Goal: Task Accomplishment & Management: Use online tool/utility

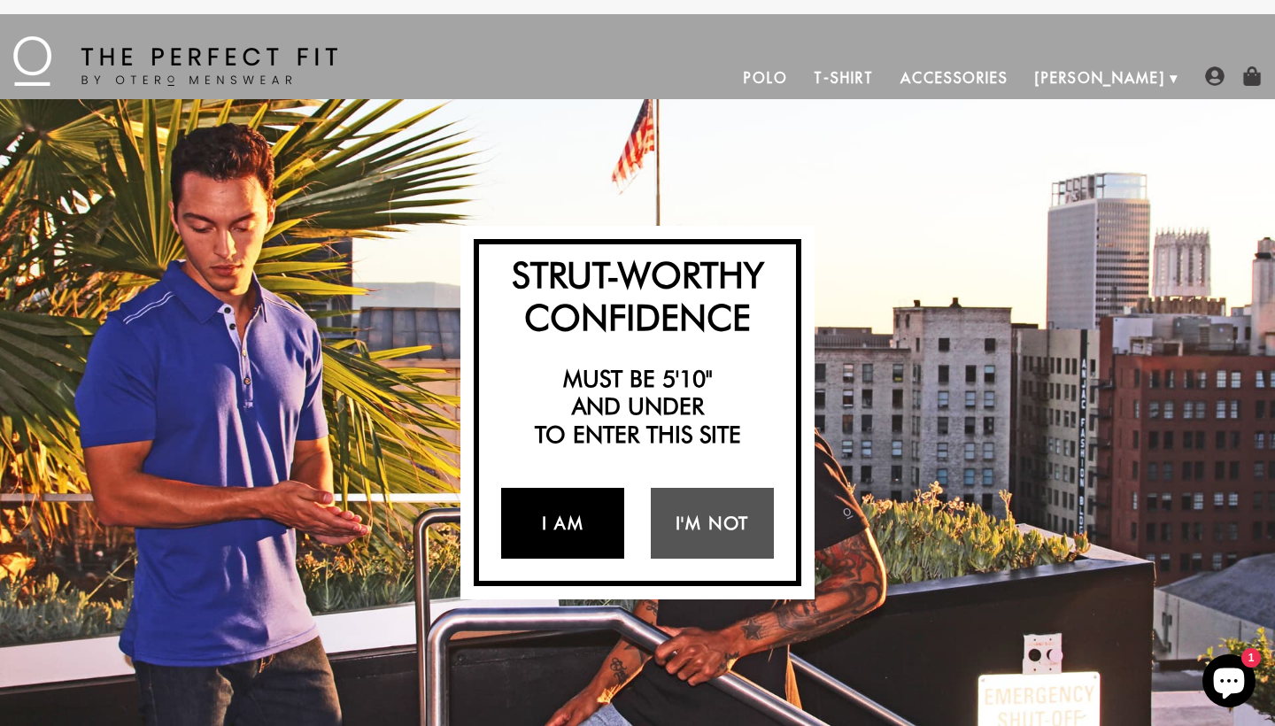
click at [575, 521] on link "I Am" at bounding box center [562, 523] width 123 height 71
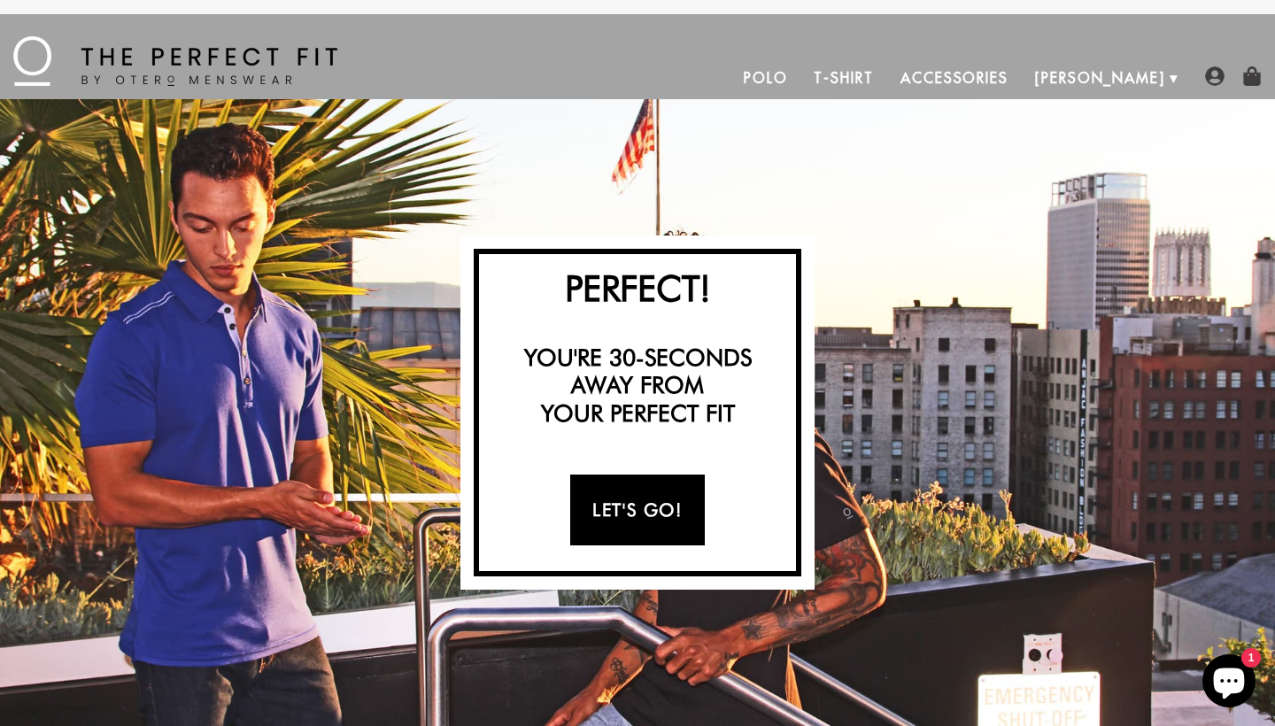
click at [682, 515] on link "Let's Go!" at bounding box center [637, 510] width 134 height 71
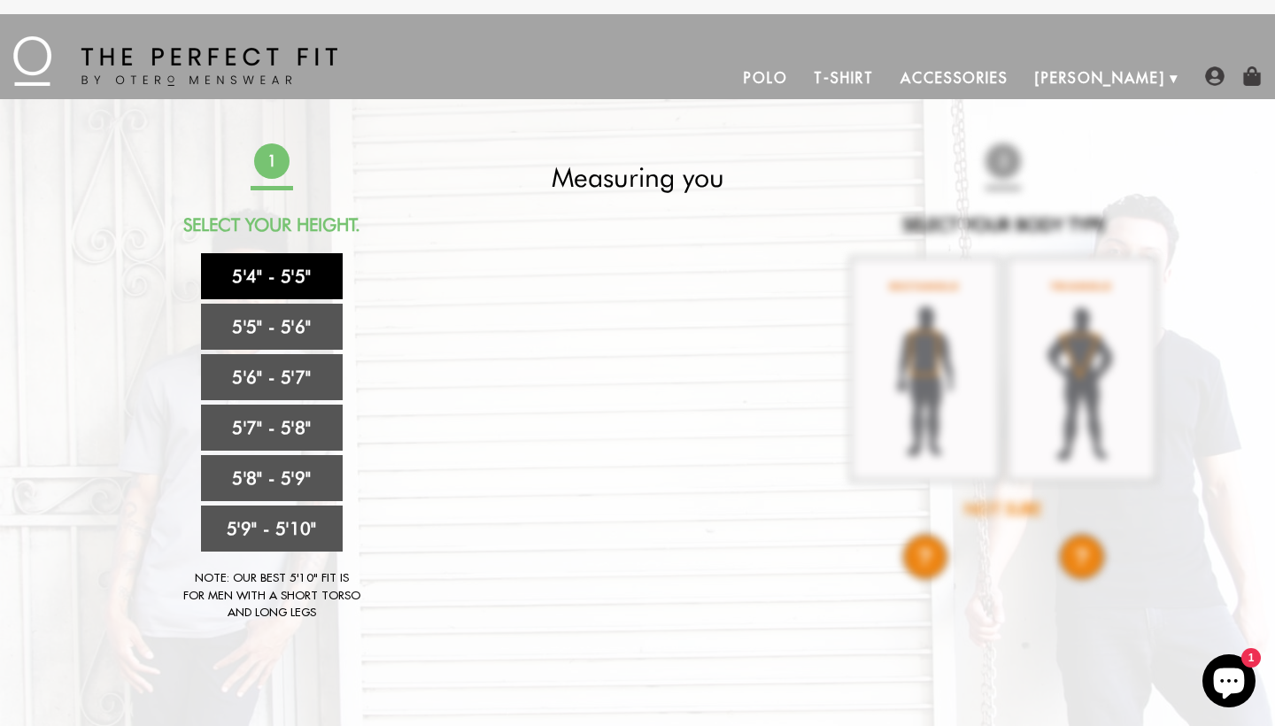
click at [310, 280] on link "5'4" - 5'5"" at bounding box center [272, 276] width 142 height 46
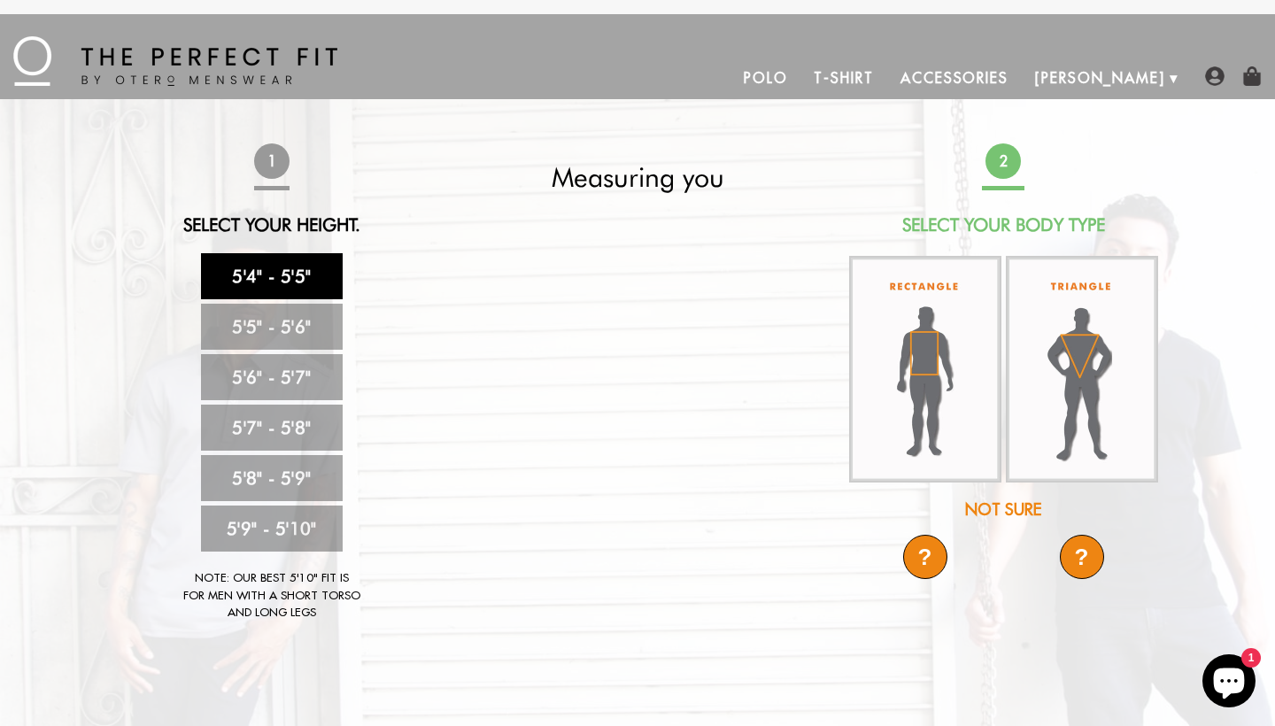
click at [1024, 502] on div "Not Sure" at bounding box center [1003, 510] width 313 height 24
click at [1001, 511] on div "Not Sure" at bounding box center [1003, 510] width 313 height 24
click at [999, 508] on div "Not Sure" at bounding box center [1003, 510] width 313 height 24
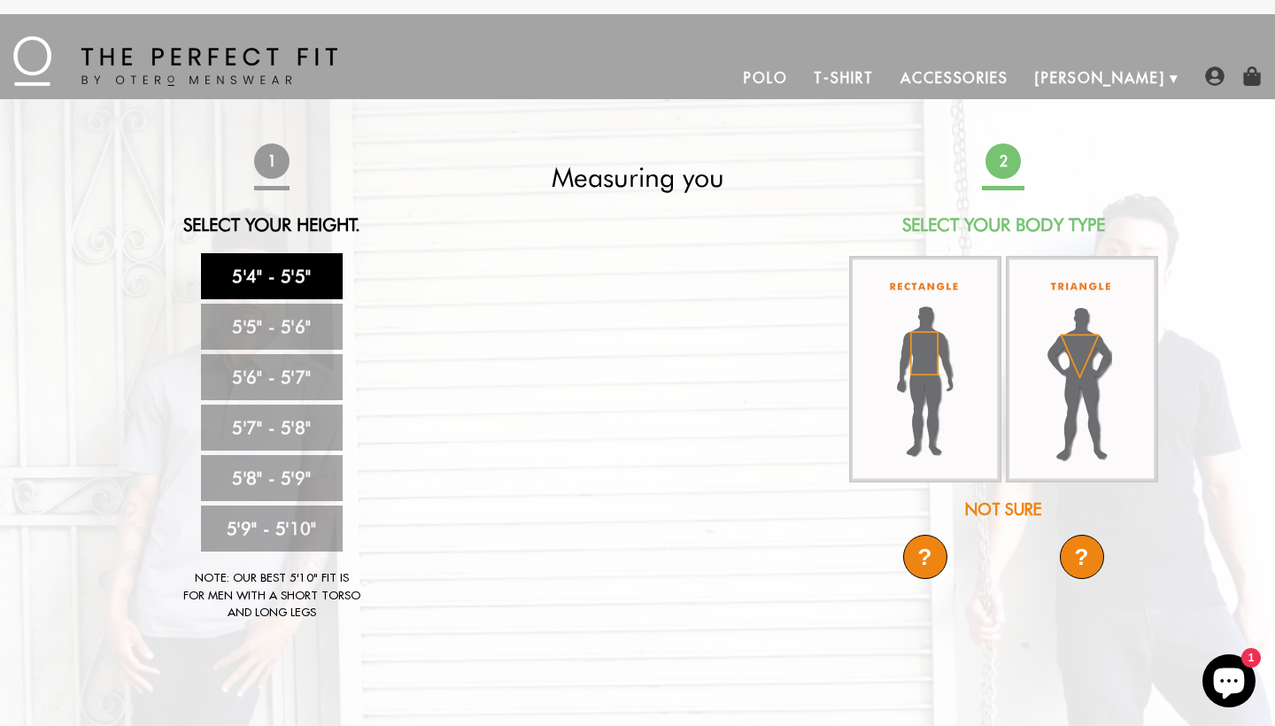
click at [937, 561] on div "?" at bounding box center [925, 557] width 44 height 44
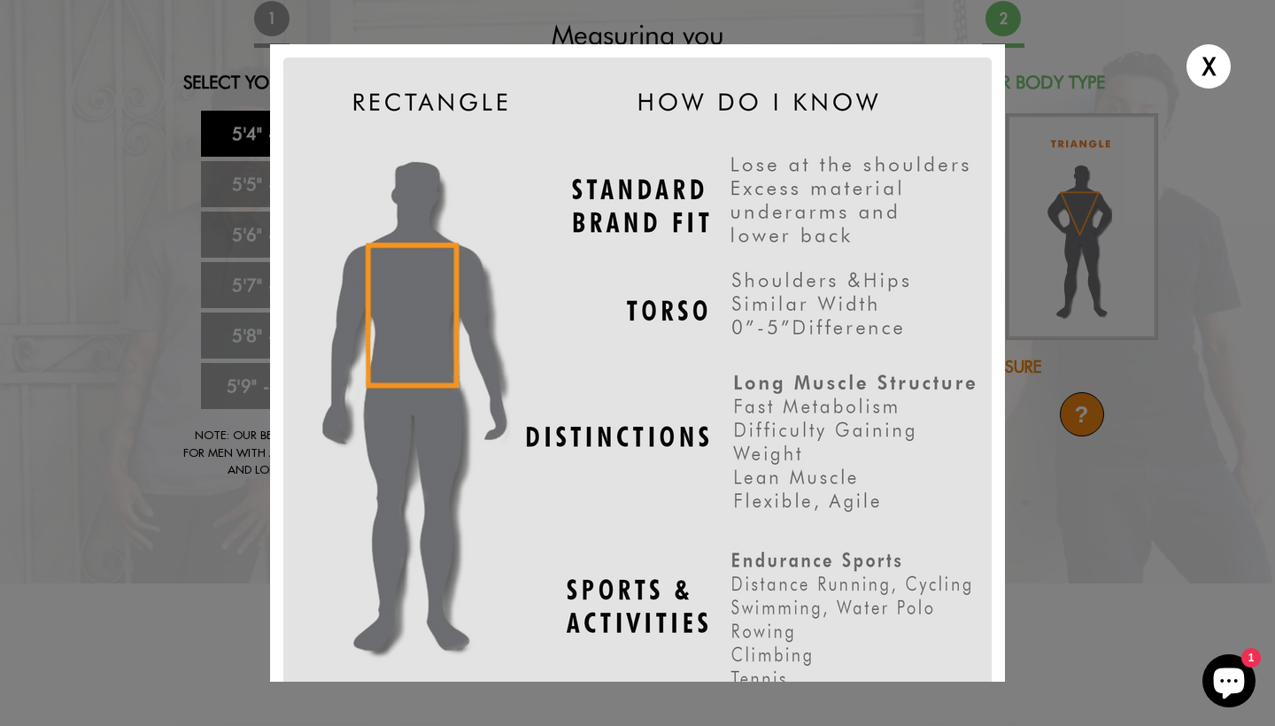
scroll to position [169, 0]
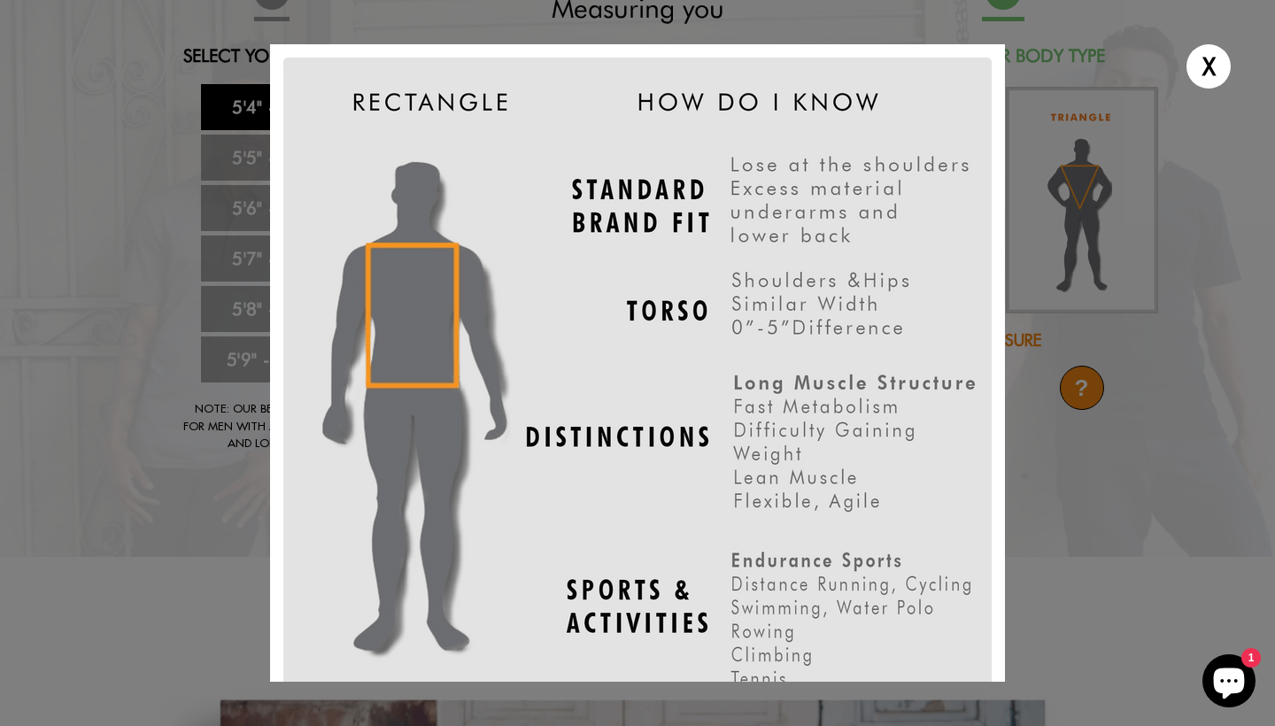
click at [1082, 569] on div "X" at bounding box center [637, 363] width 1275 height 726
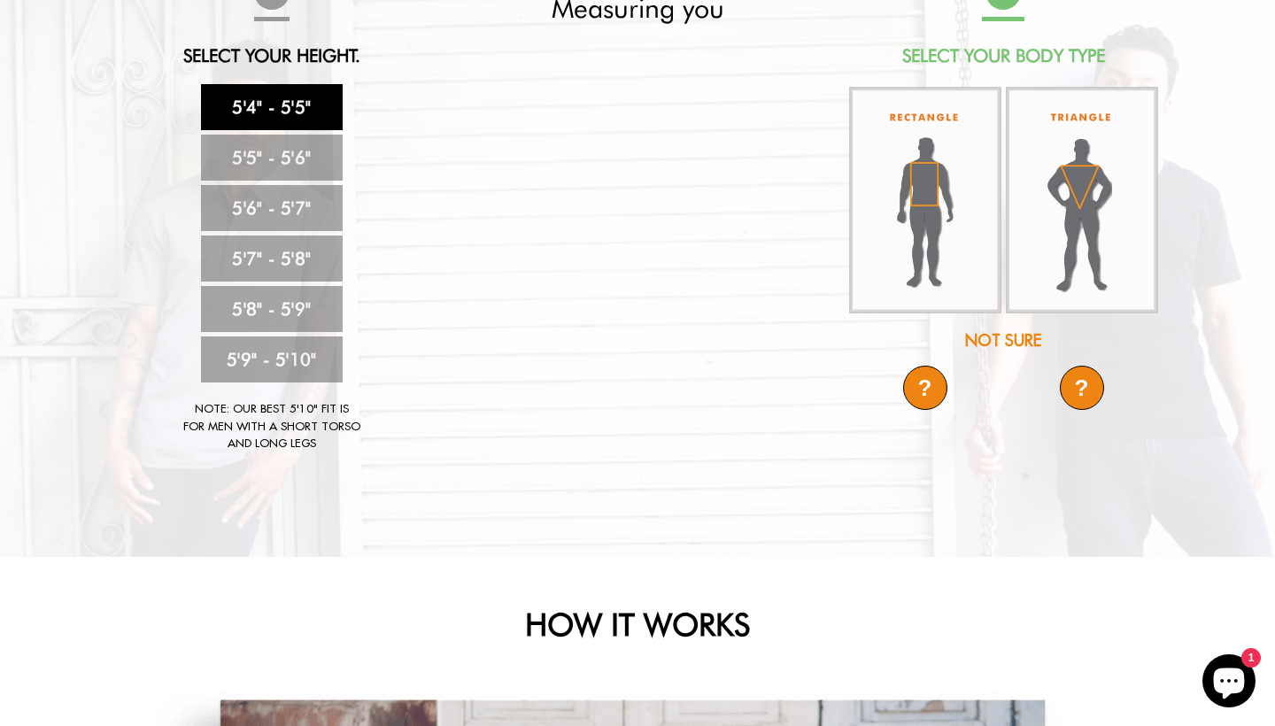
click at [989, 348] on div "Not Sure" at bounding box center [1003, 341] width 313 height 24
click at [989, 347] on div "Not Sure" at bounding box center [1003, 341] width 313 height 24
click at [1012, 402] on div "? ?" at bounding box center [1003, 401] width 313 height 71
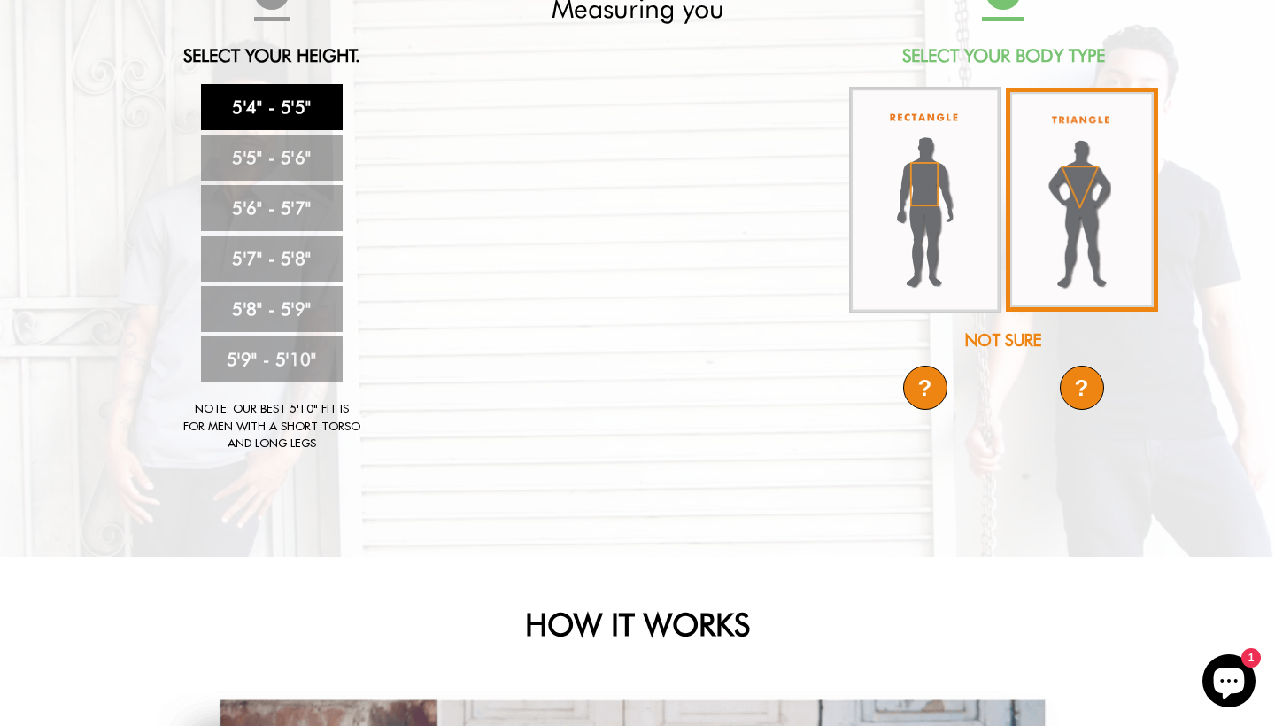
click at [1046, 254] on img at bounding box center [1082, 200] width 152 height 224
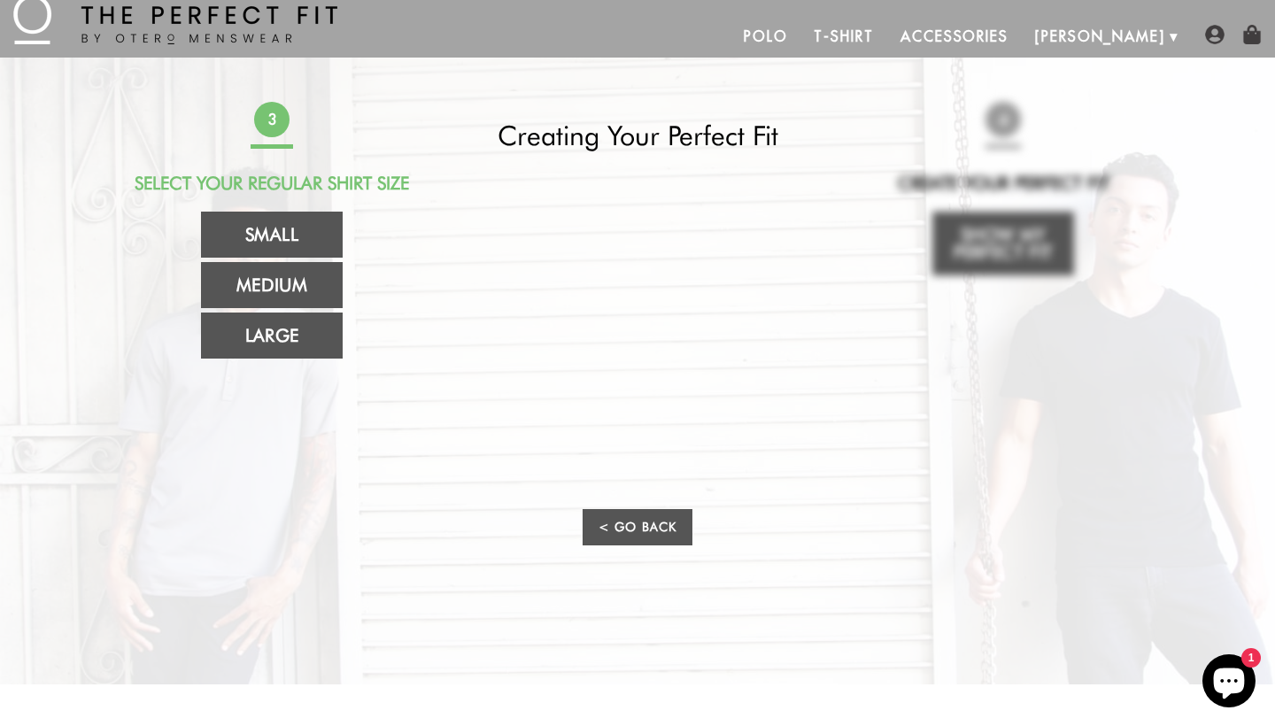
scroll to position [7, 0]
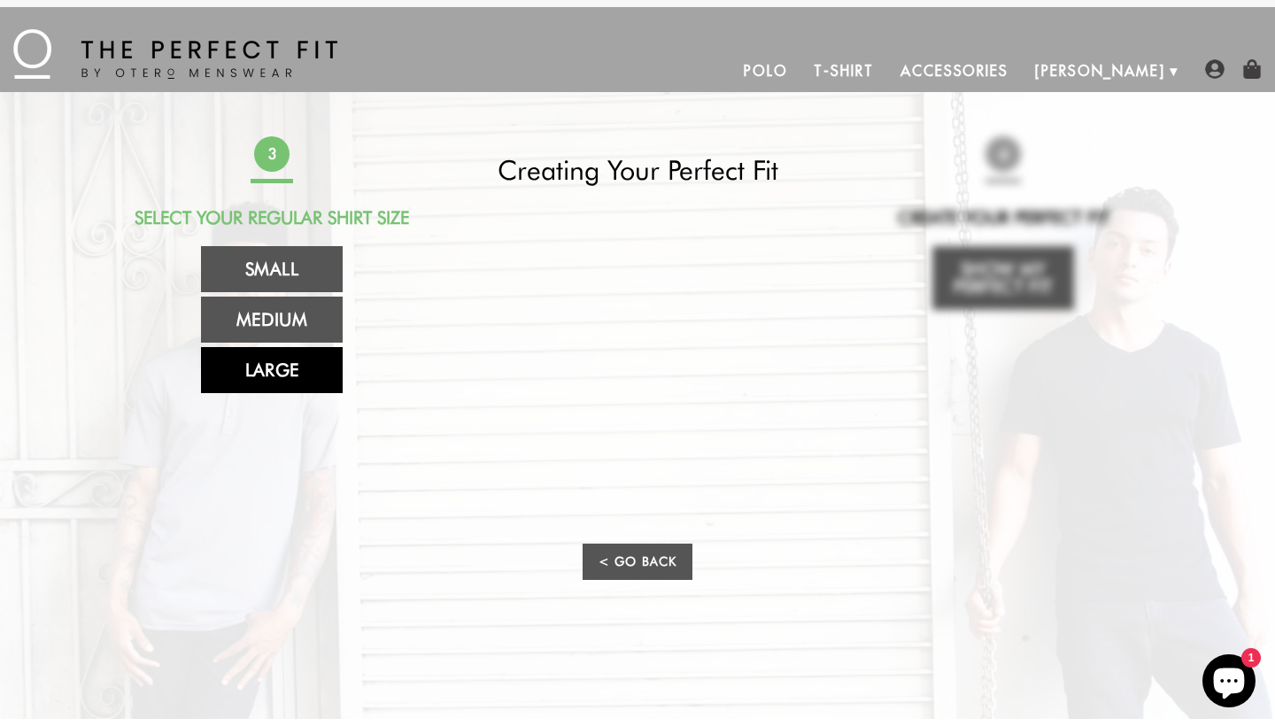
click at [303, 366] on link "Large" at bounding box center [272, 370] width 142 height 46
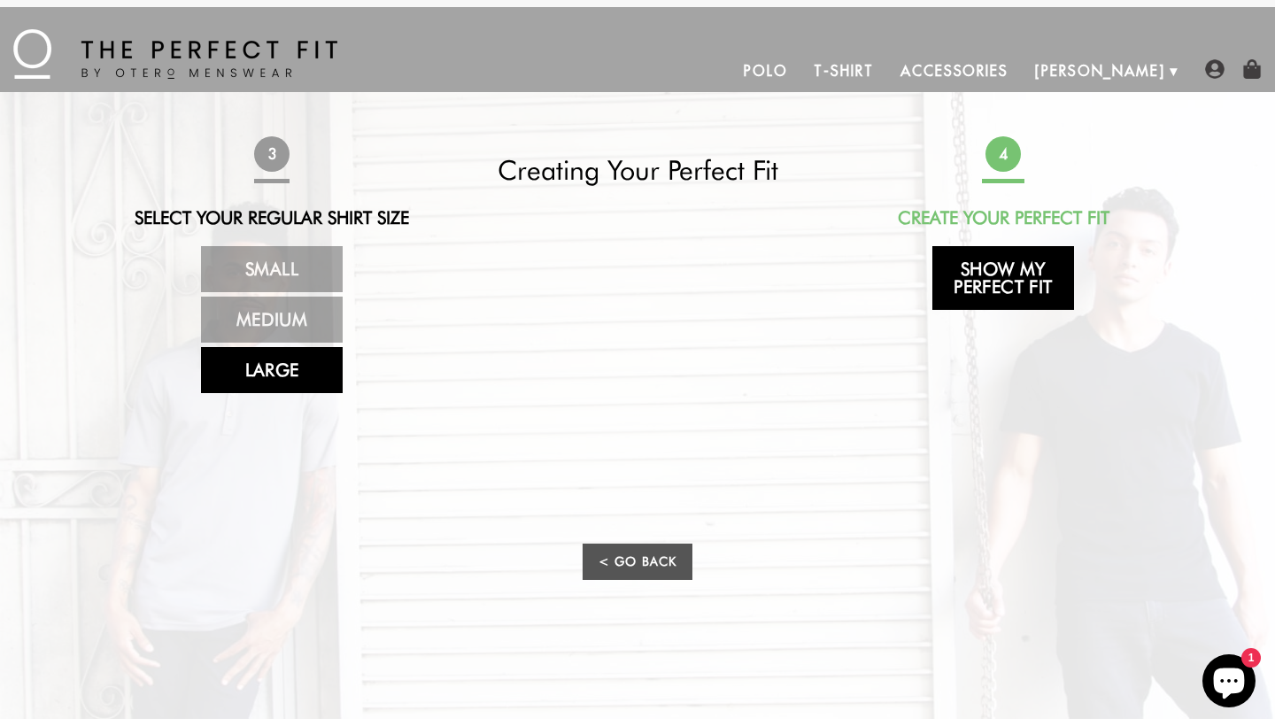
click at [1038, 292] on link "Show My Perfect Fit" at bounding box center [1004, 278] width 142 height 64
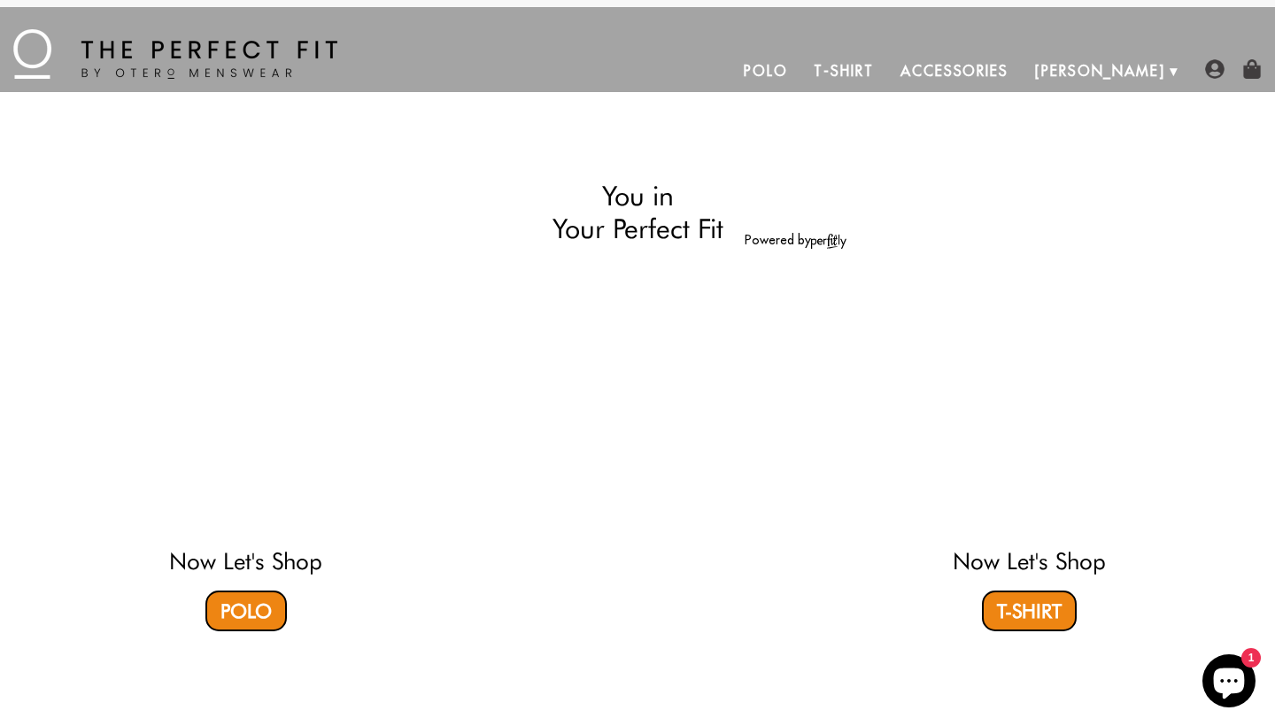
select select "triangle"
select select "L"
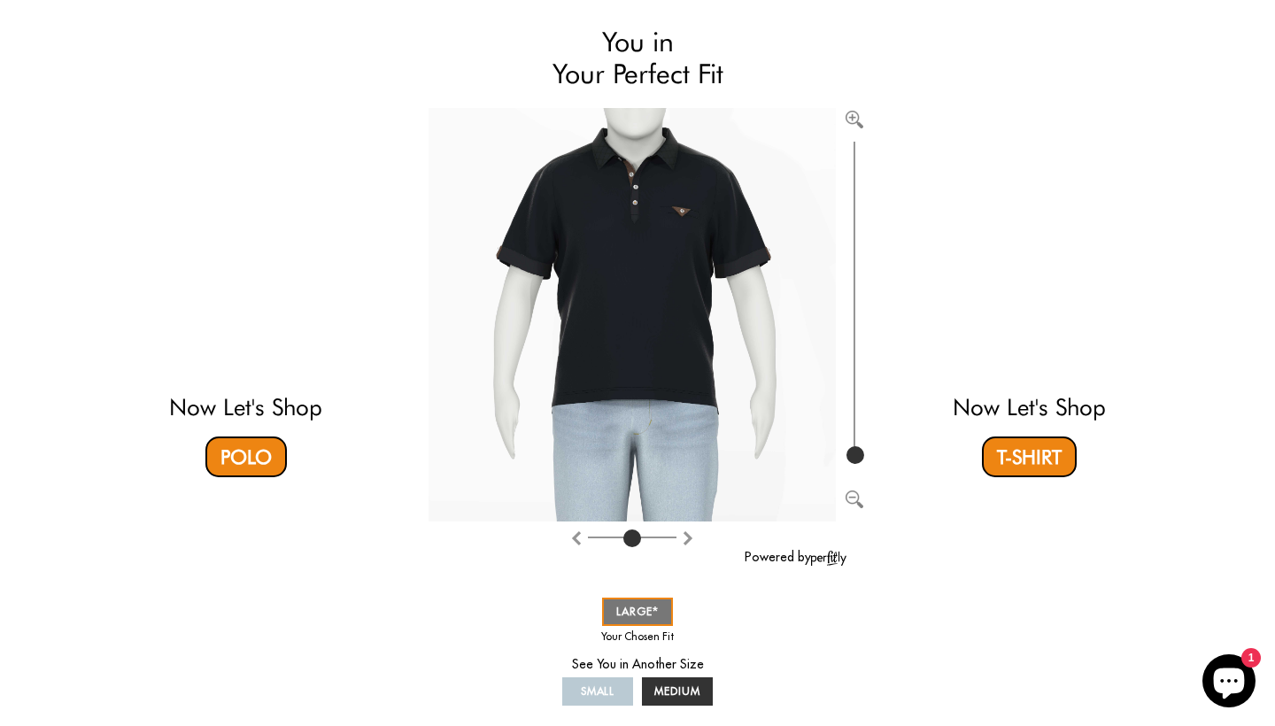
scroll to position [144, 0]
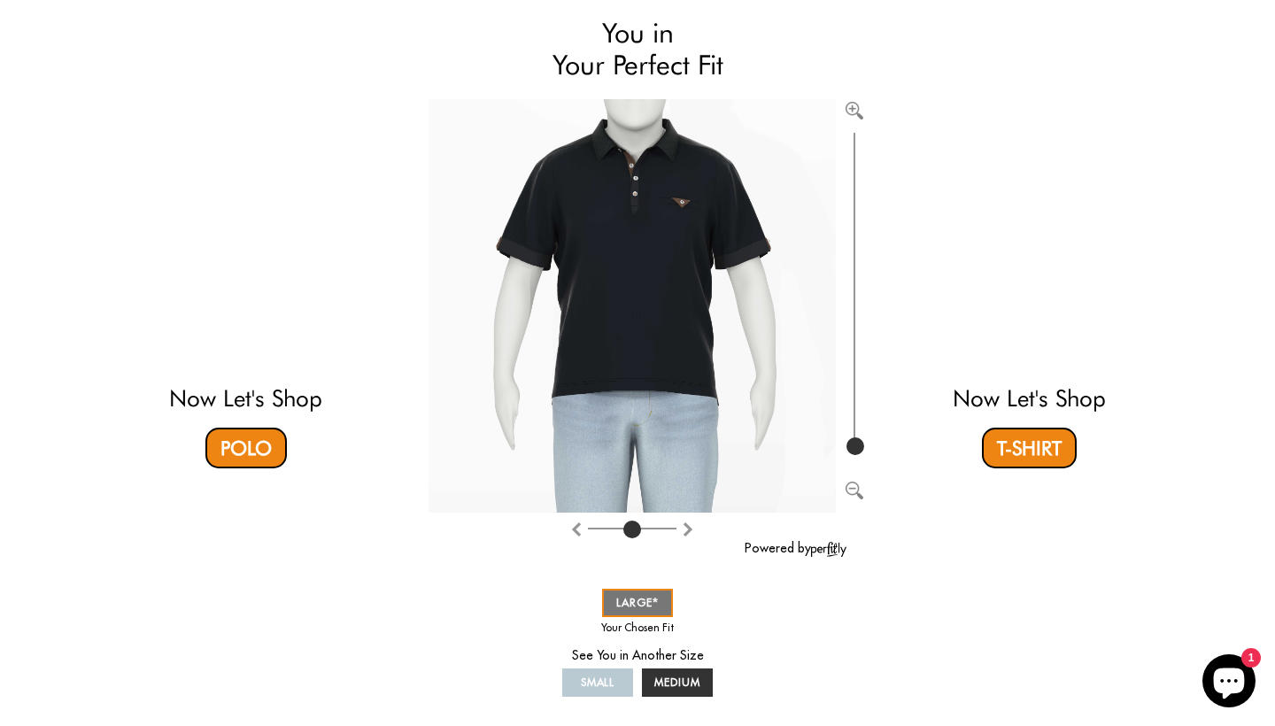
click at [683, 528] on img "Rotate counter clockwise" at bounding box center [688, 529] width 14 height 14
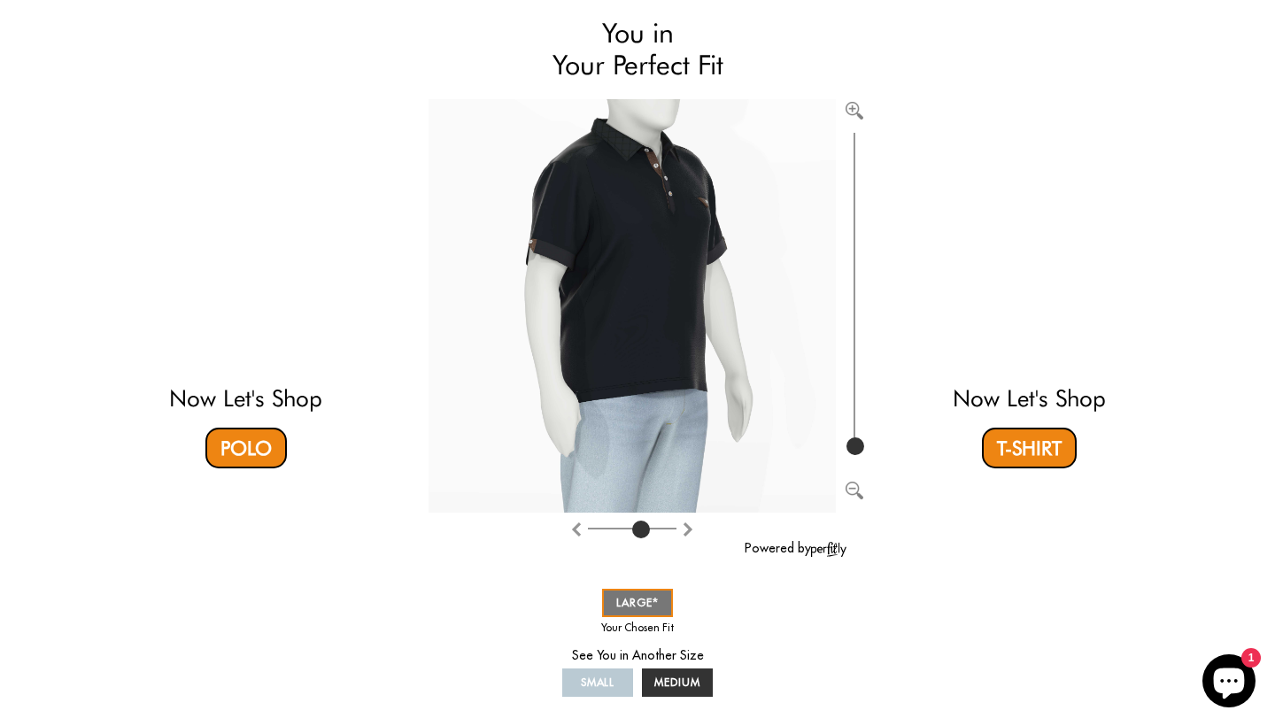
click at [683, 529] on img "Rotate counter clockwise" at bounding box center [688, 529] width 14 height 14
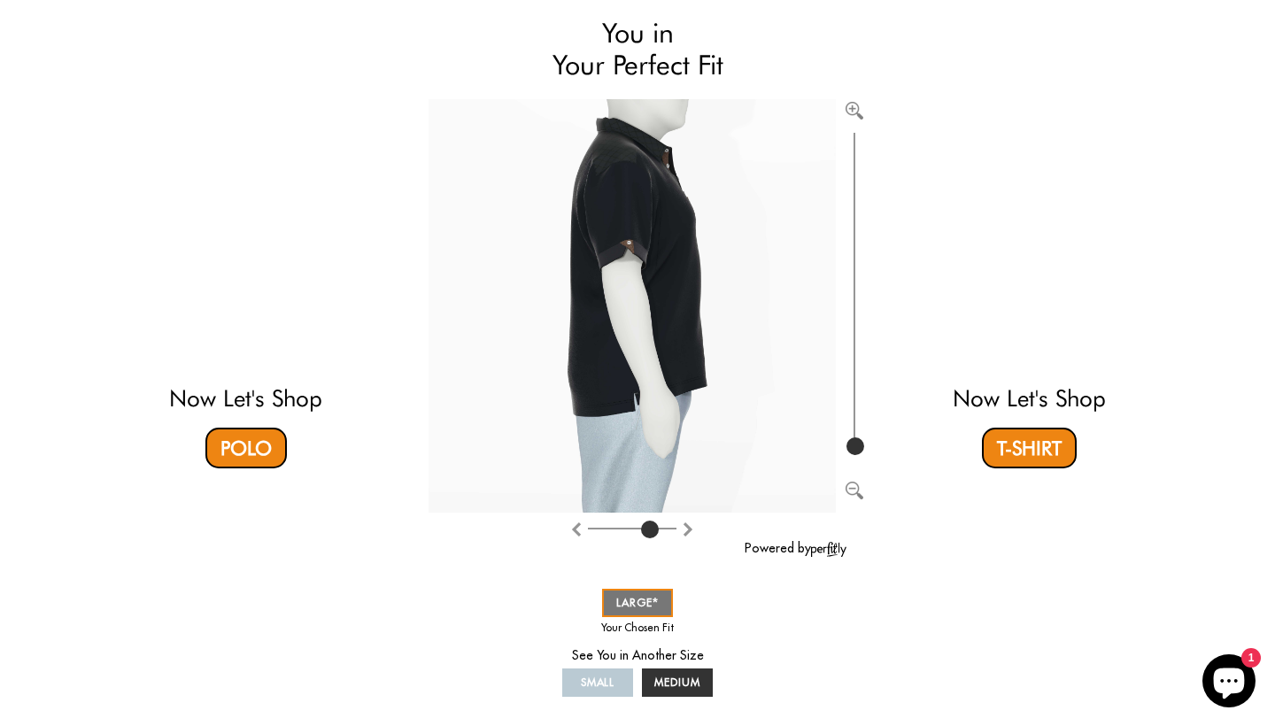
click at [683, 529] on img "Rotate counter clockwise" at bounding box center [688, 529] width 14 height 14
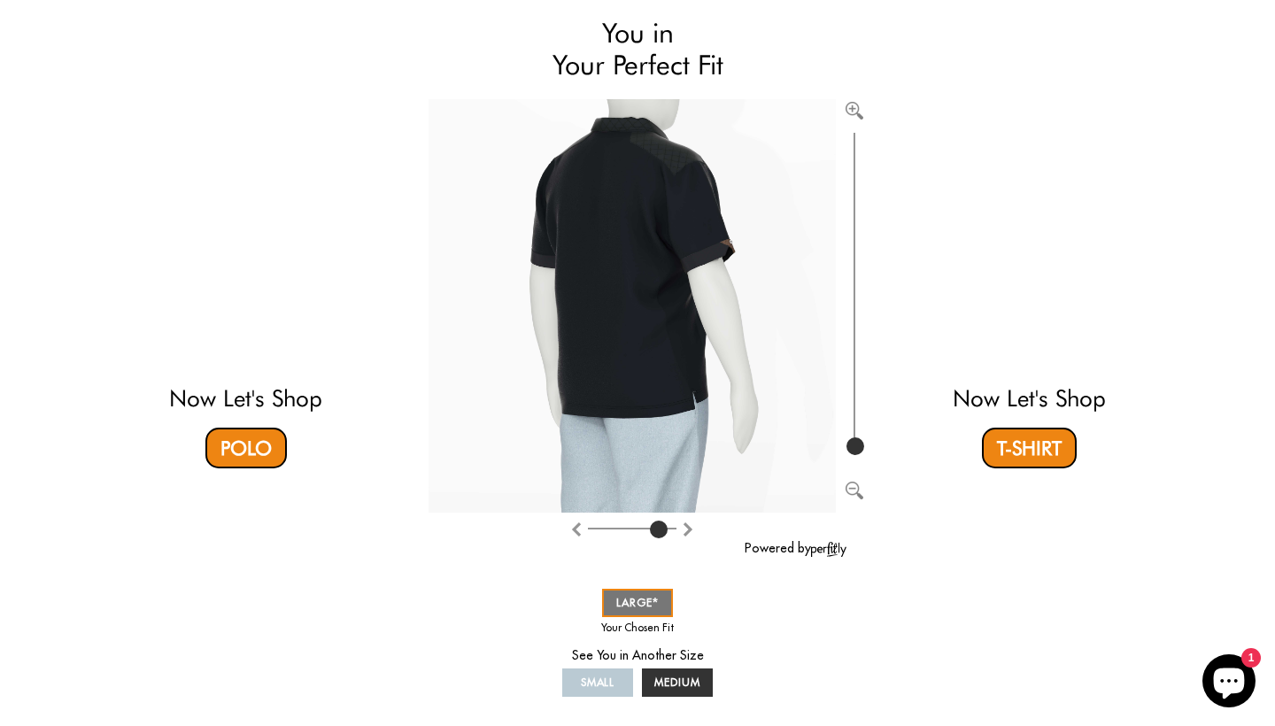
click at [683, 528] on img "Rotate counter clockwise" at bounding box center [688, 529] width 14 height 14
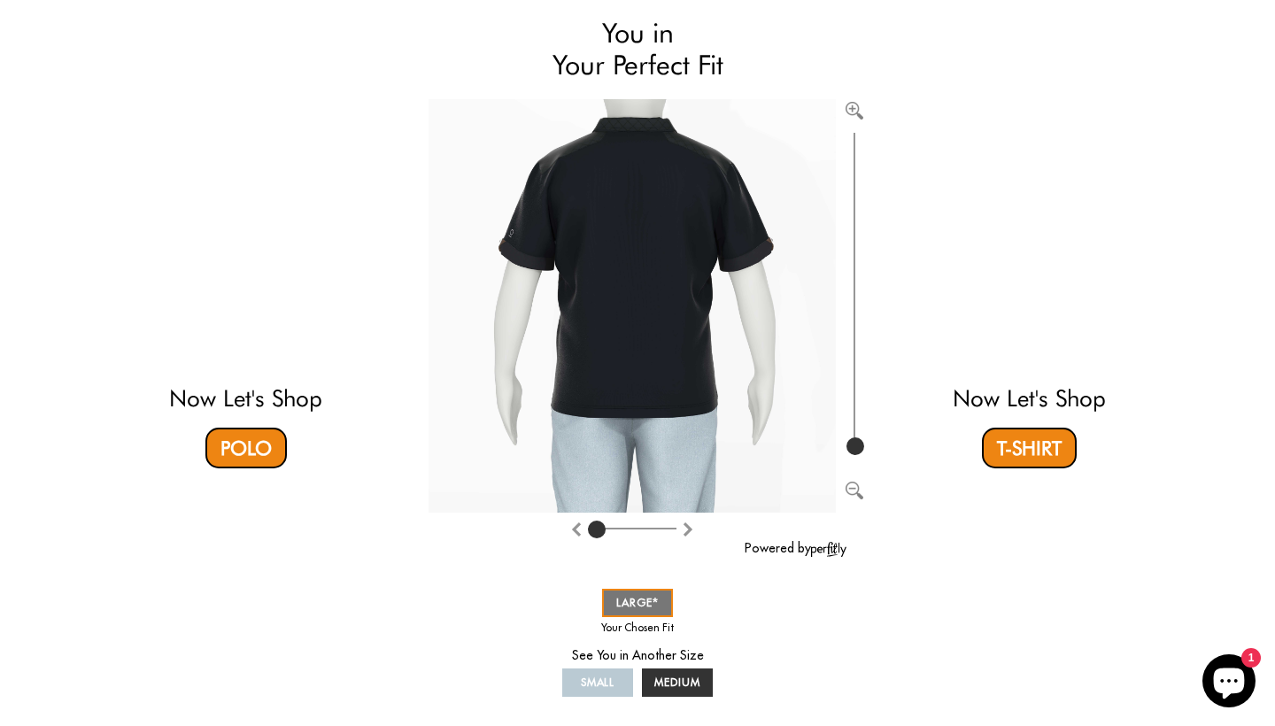
click at [682, 528] on img "Rotate counter clockwise" at bounding box center [688, 529] width 14 height 14
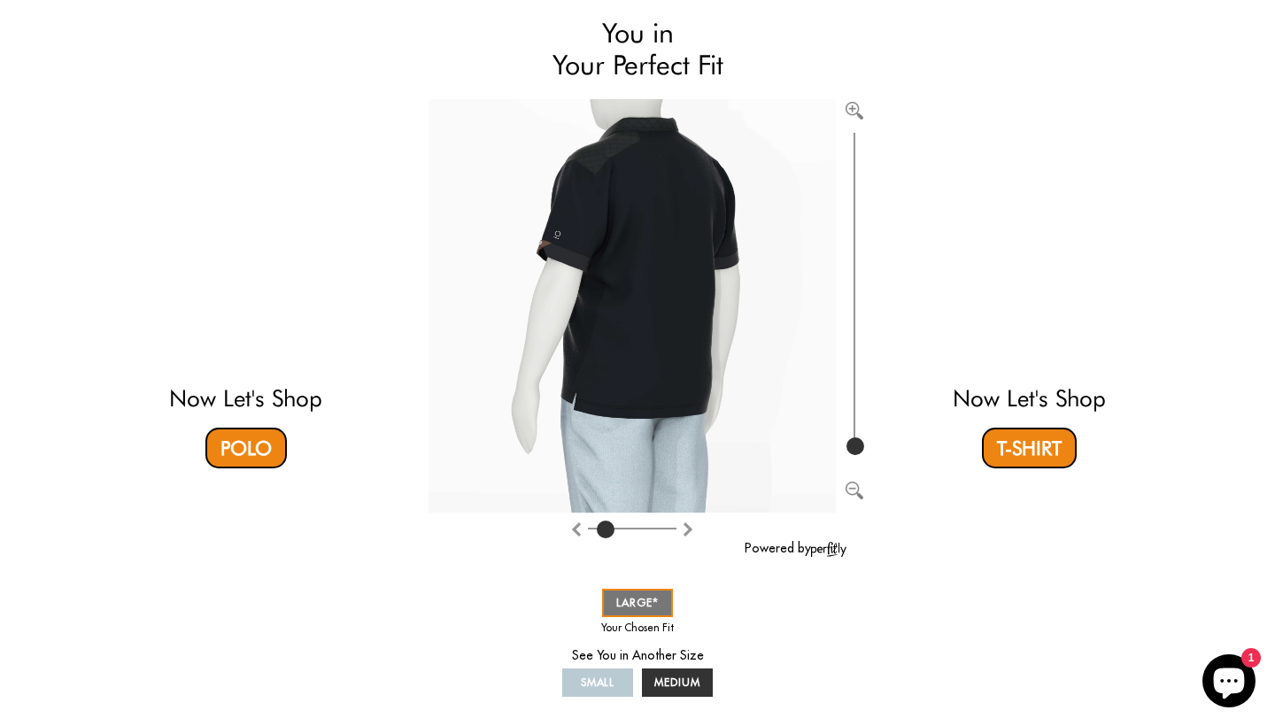
click at [682, 528] on img "Rotate counter clockwise" at bounding box center [688, 529] width 14 height 14
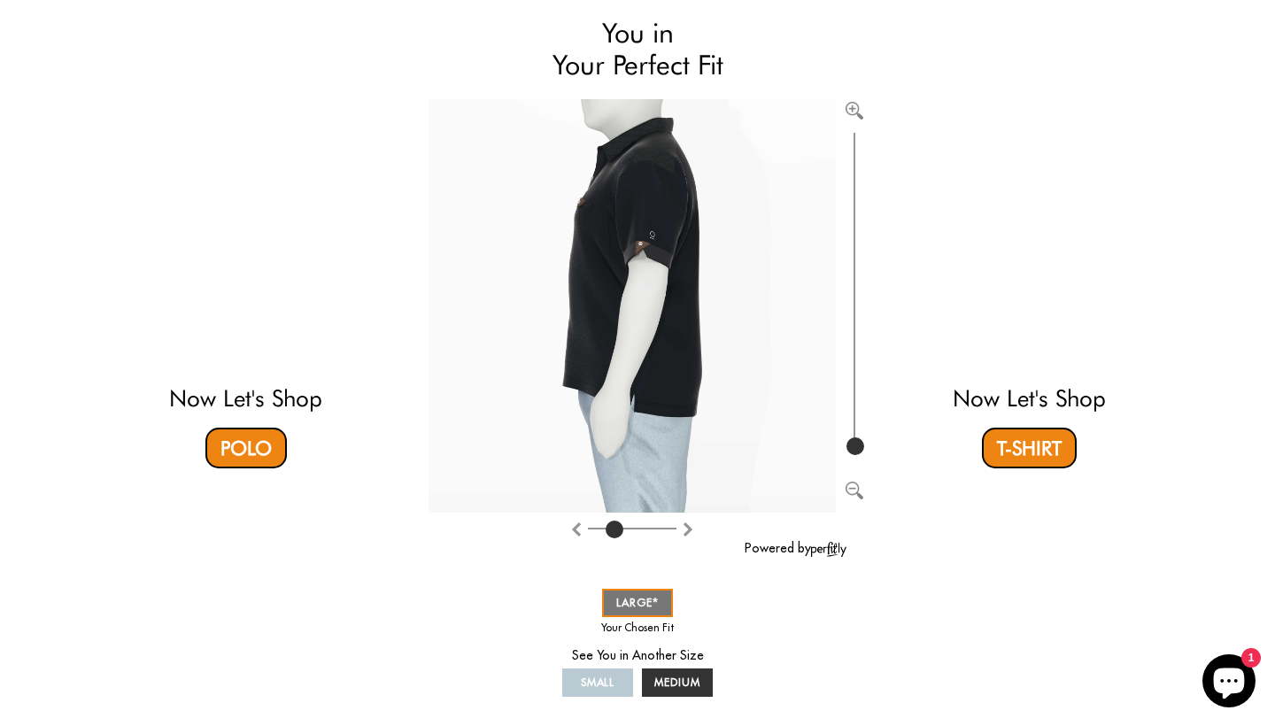
click at [682, 528] on img "Rotate counter clockwise" at bounding box center [688, 529] width 14 height 14
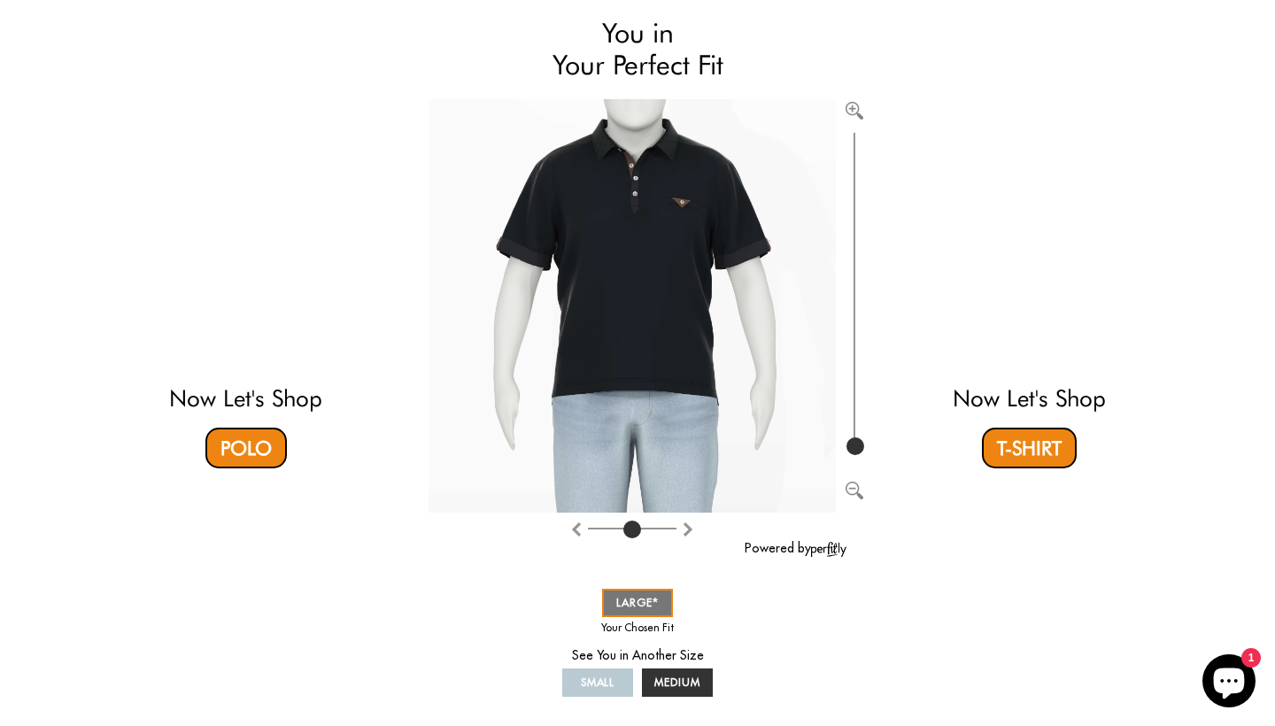
click at [682, 528] on img "Rotate counter clockwise" at bounding box center [688, 529] width 14 height 14
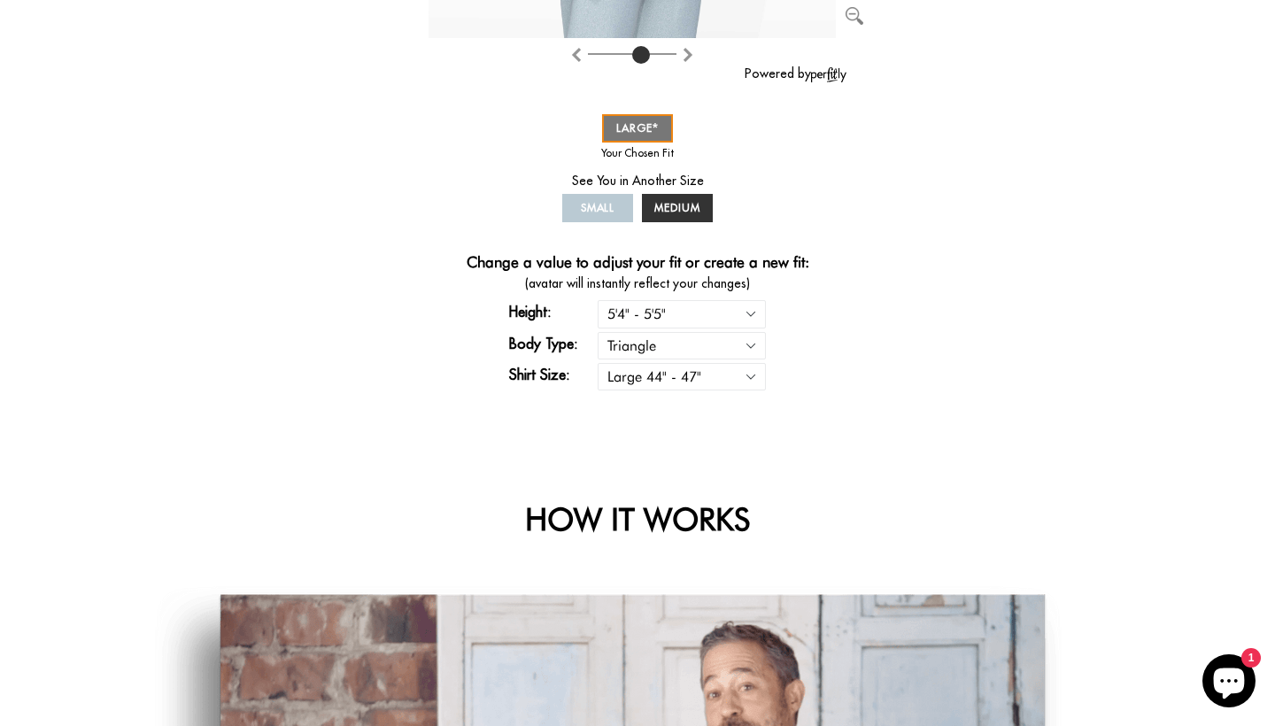
scroll to position [631, 0]
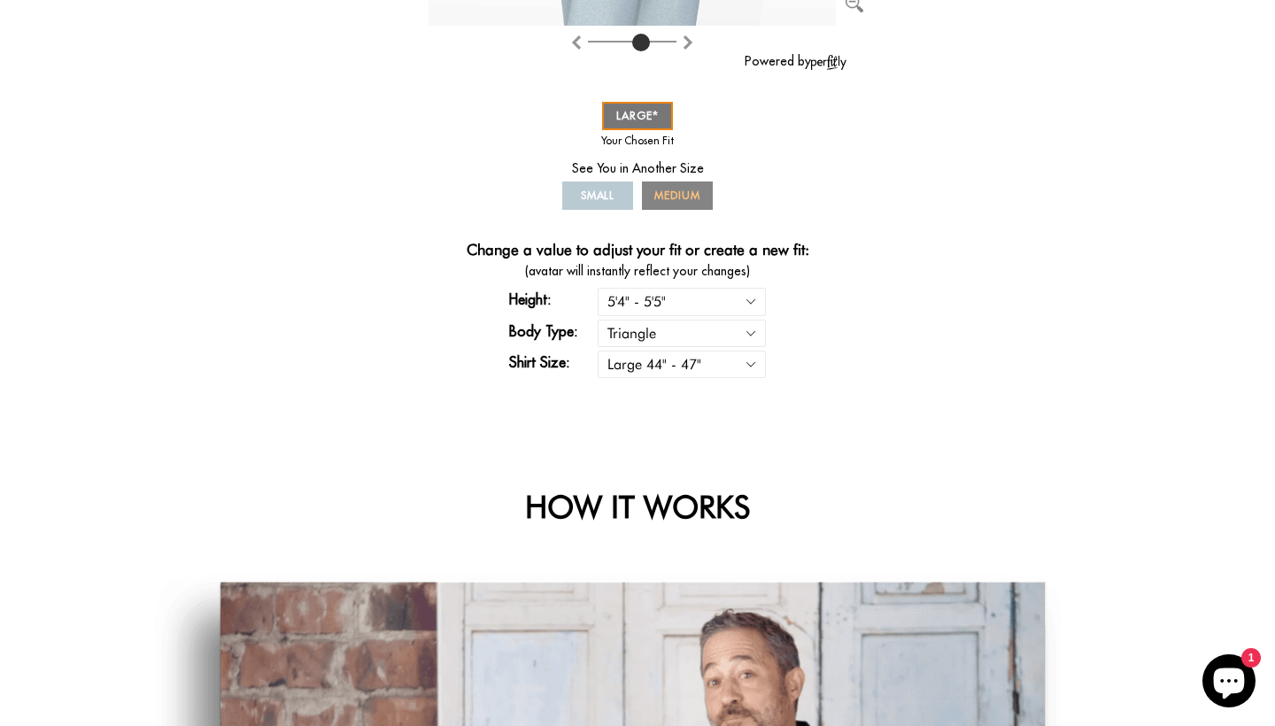
click at [674, 197] on span "MEDIUM" at bounding box center [677, 195] width 46 height 13
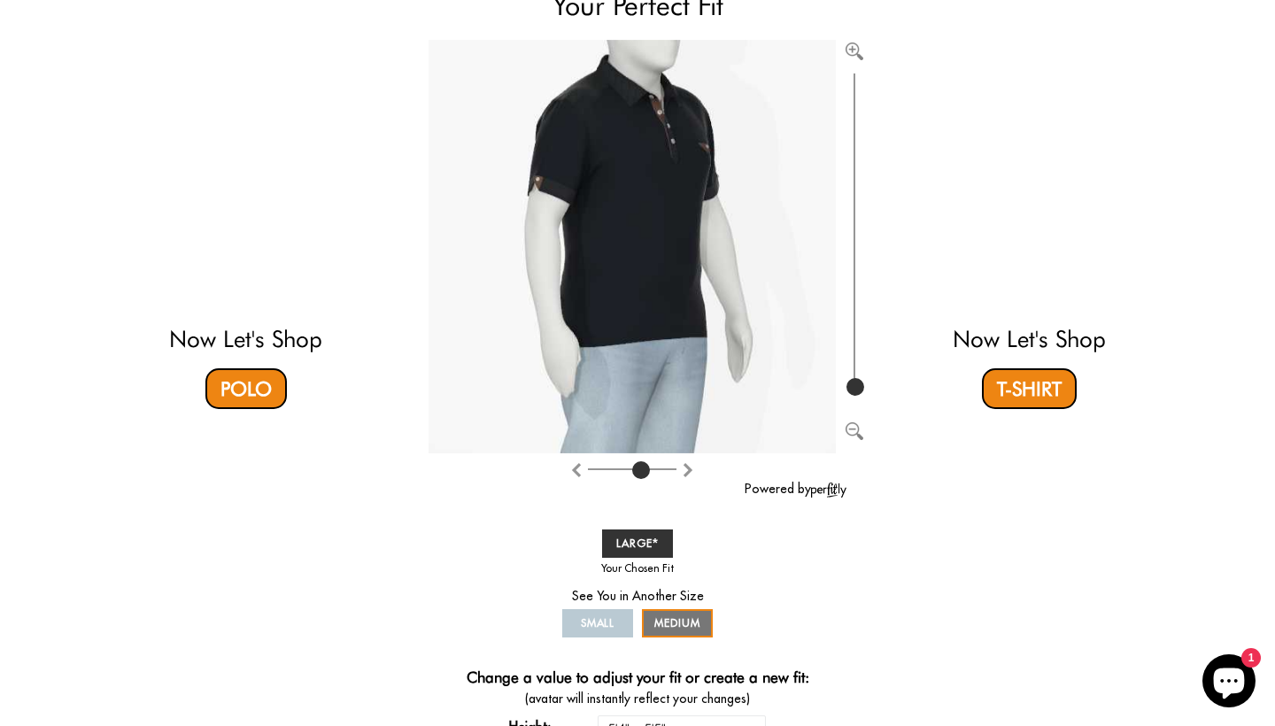
scroll to position [213, 0]
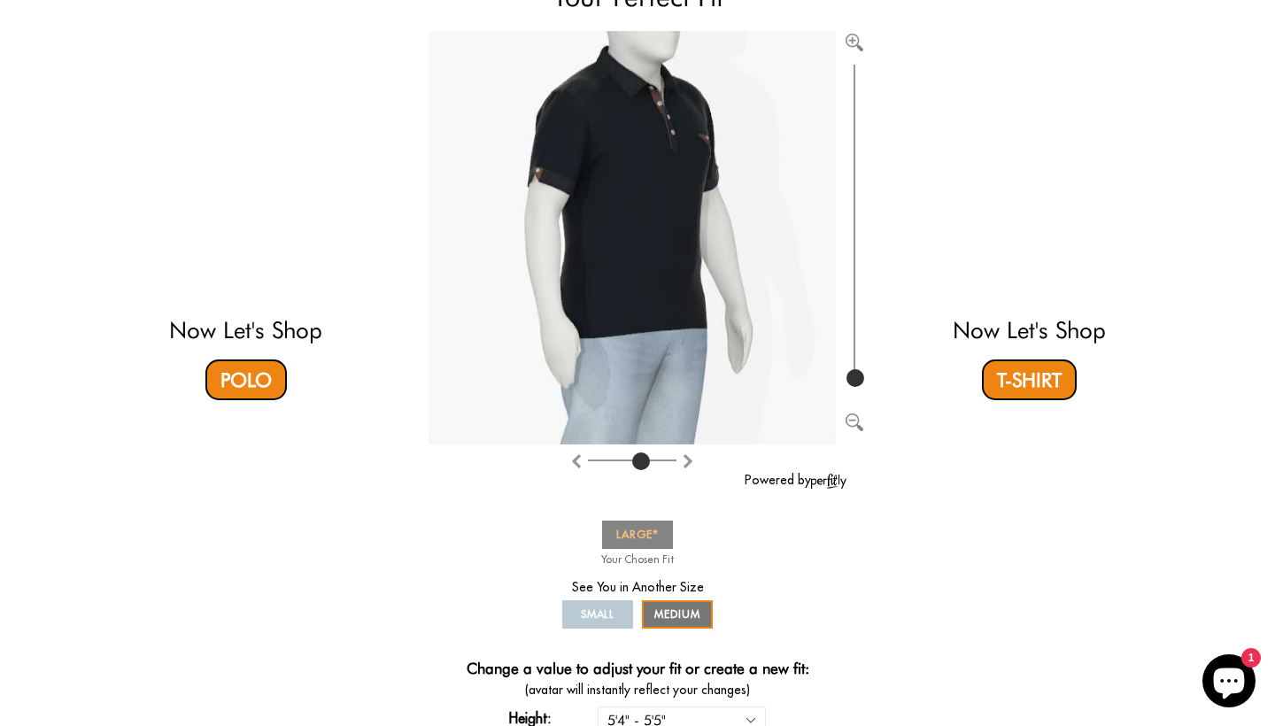
click at [631, 536] on span "LARGE" at bounding box center [637, 534] width 43 height 13
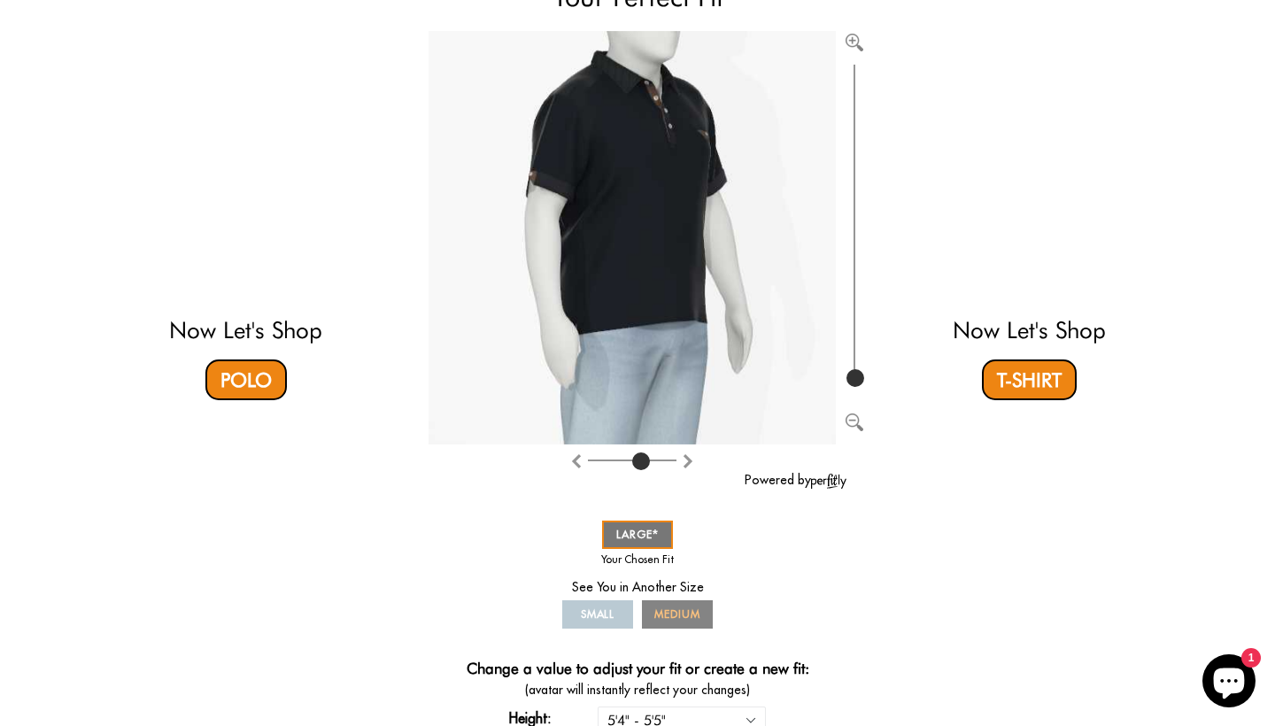
click at [678, 617] on span "MEDIUM" at bounding box center [677, 613] width 46 height 13
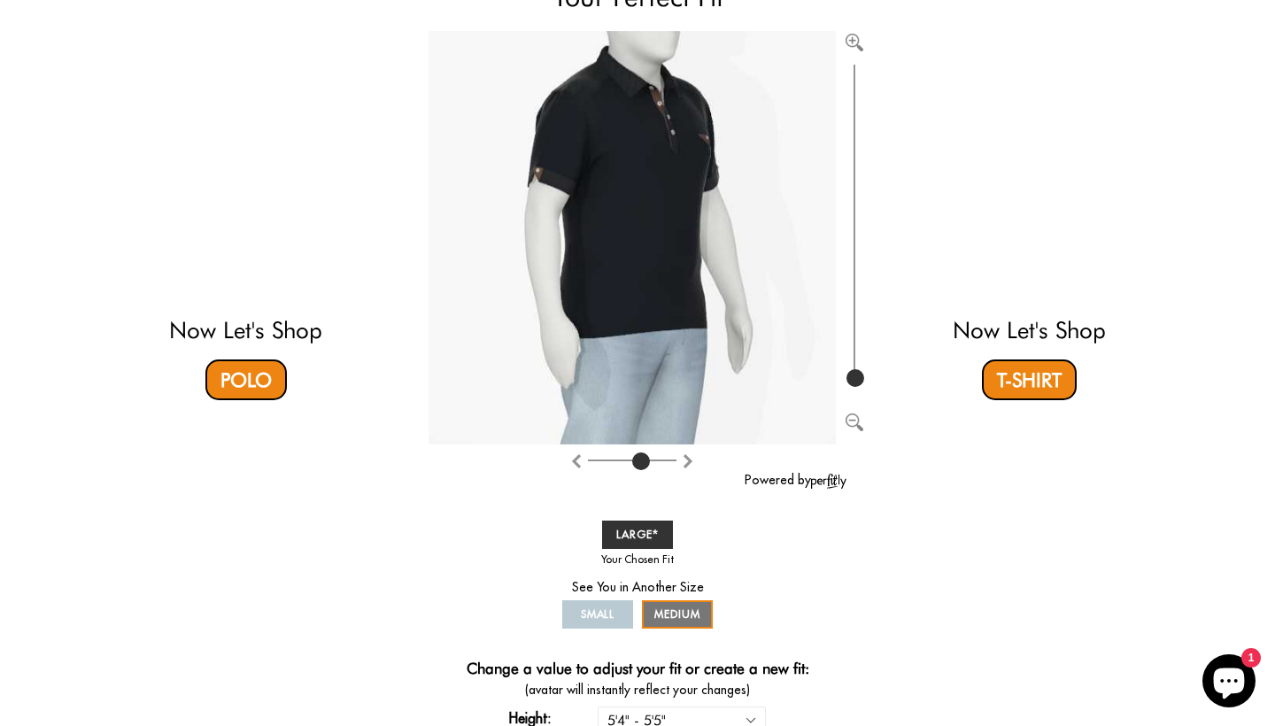
click at [688, 460] on img "Rotate counter clockwise" at bounding box center [688, 461] width 14 height 14
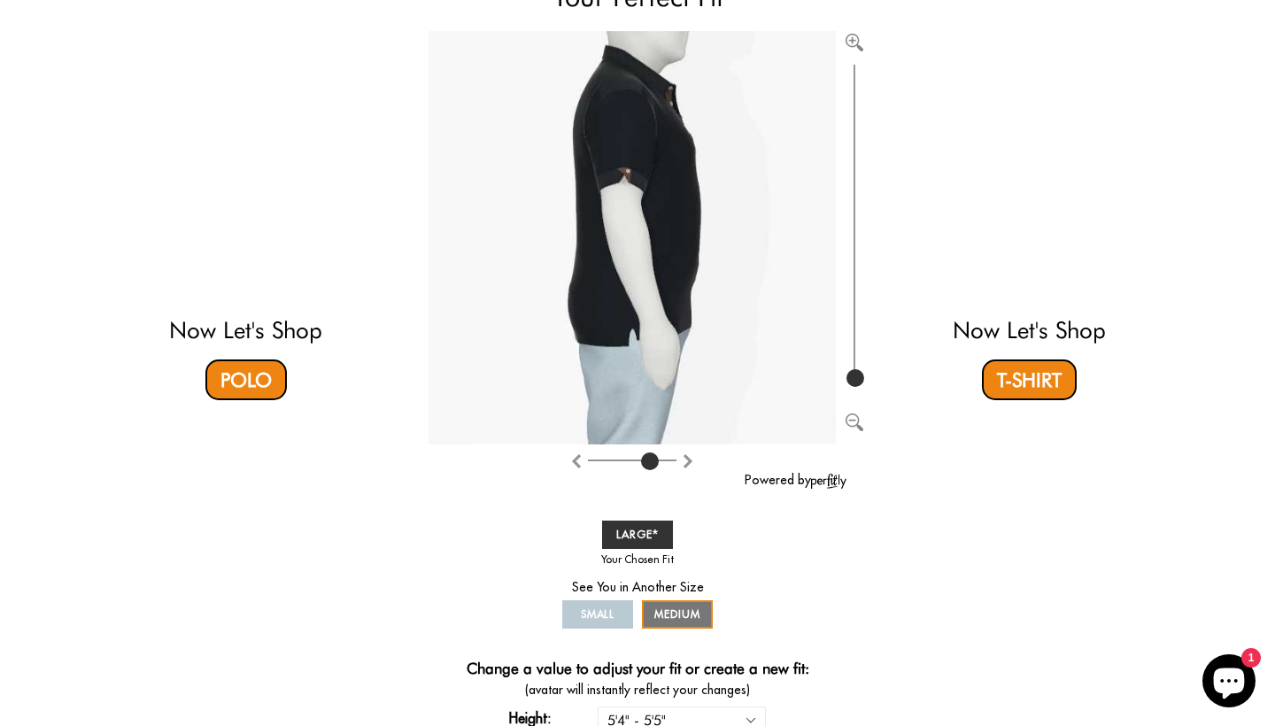
click at [688, 460] on img "Rotate counter clockwise" at bounding box center [688, 461] width 14 height 14
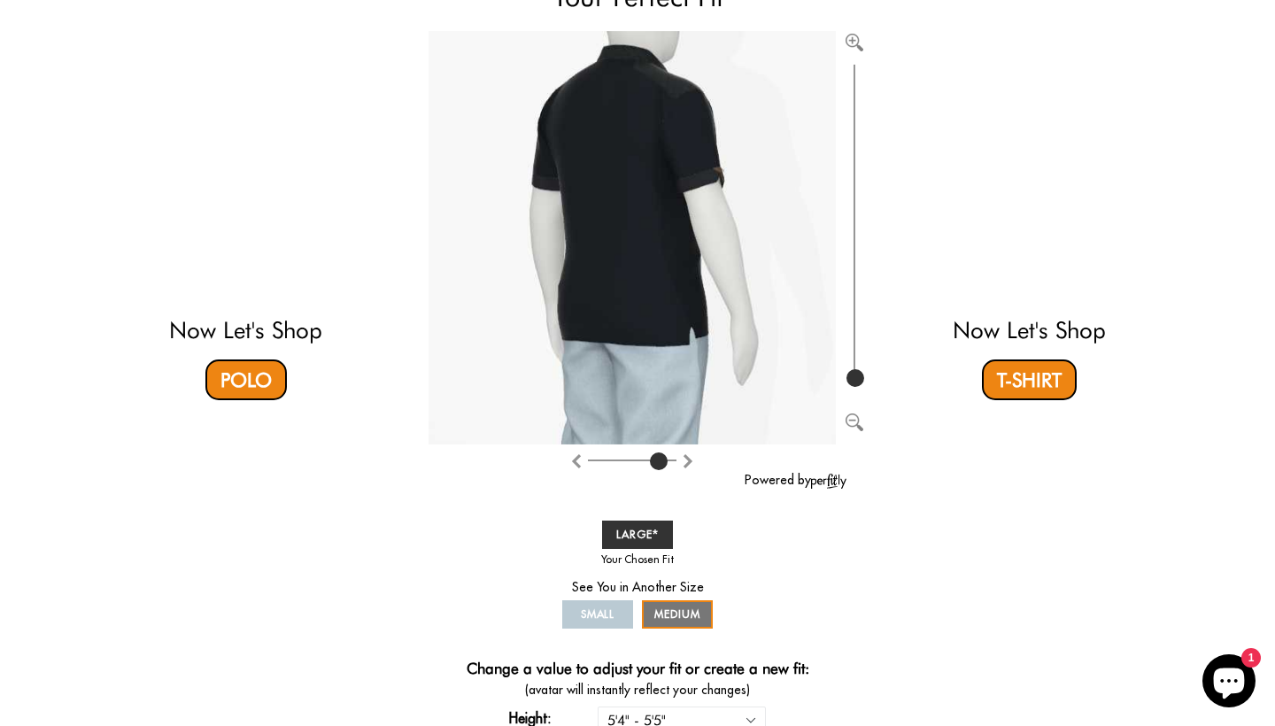
click at [688, 460] on img "Rotate counter clockwise" at bounding box center [688, 461] width 14 height 14
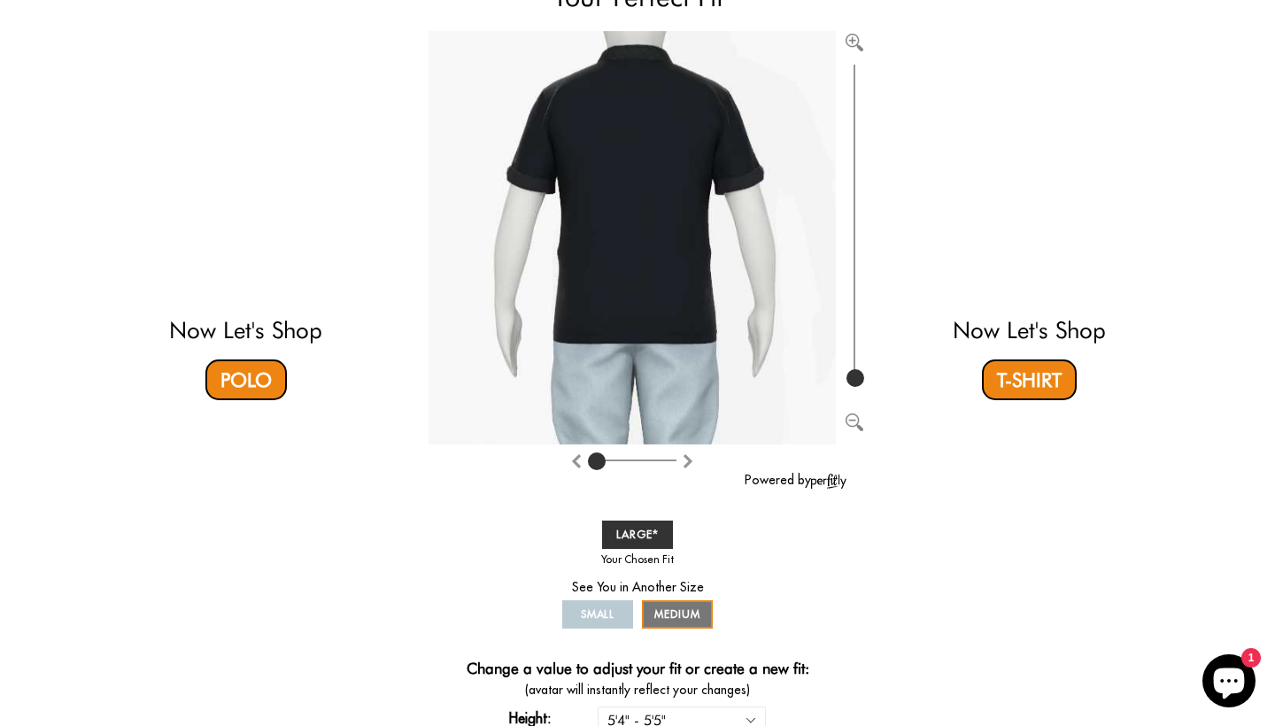
click at [688, 460] on img "Rotate counter clockwise" at bounding box center [688, 461] width 14 height 14
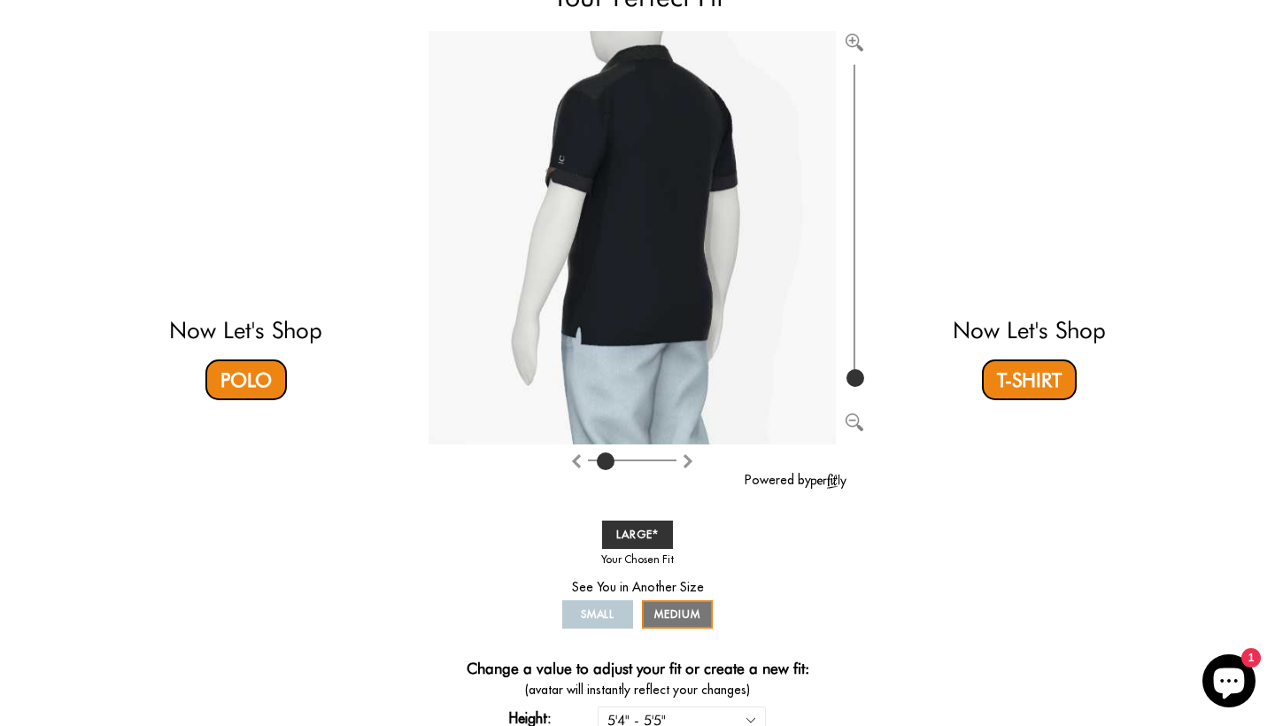
click at [688, 460] on img "Rotate counter clockwise" at bounding box center [688, 461] width 14 height 14
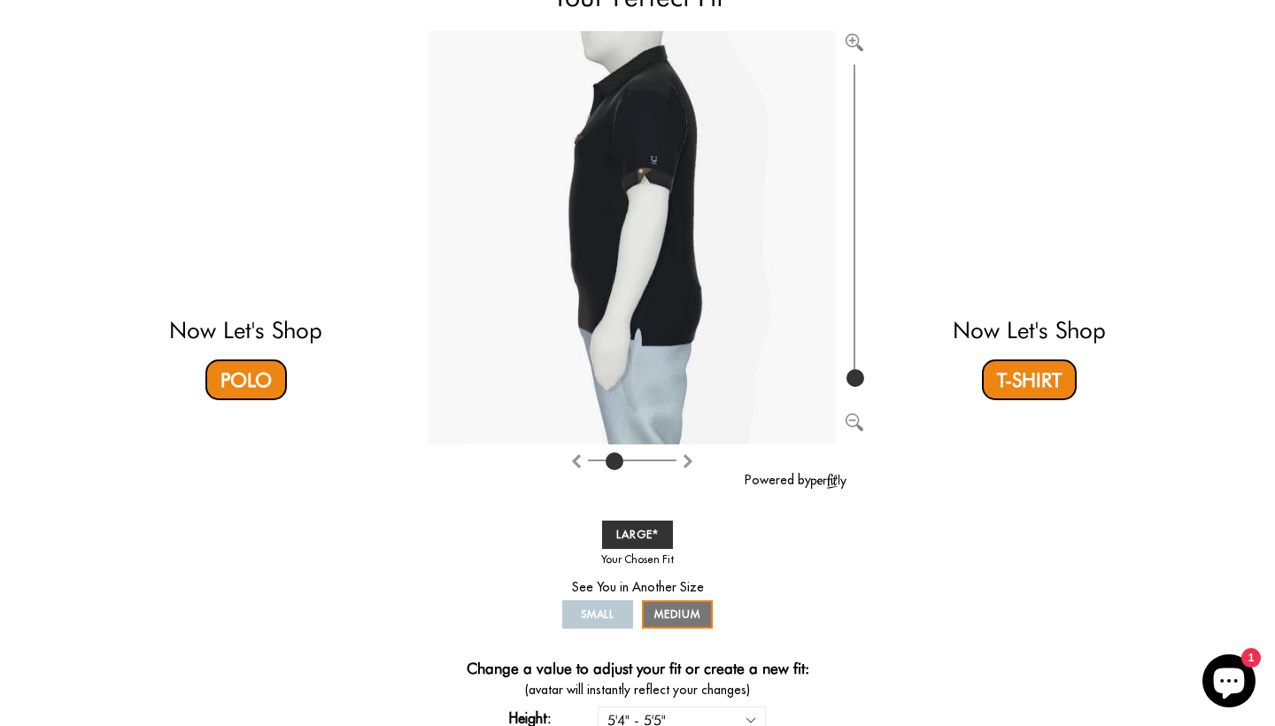
click at [688, 460] on img "Rotate counter clockwise" at bounding box center [688, 461] width 14 height 14
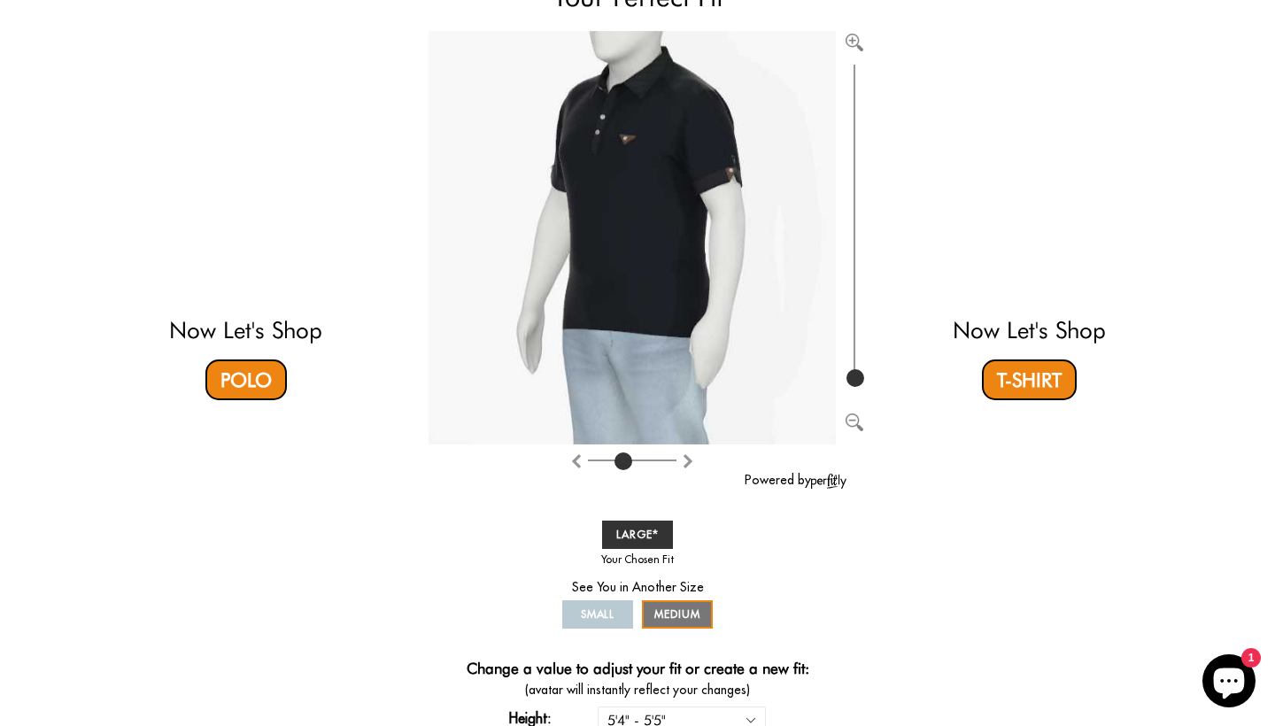
click at [688, 460] on img "Rotate counter clockwise" at bounding box center [688, 461] width 14 height 14
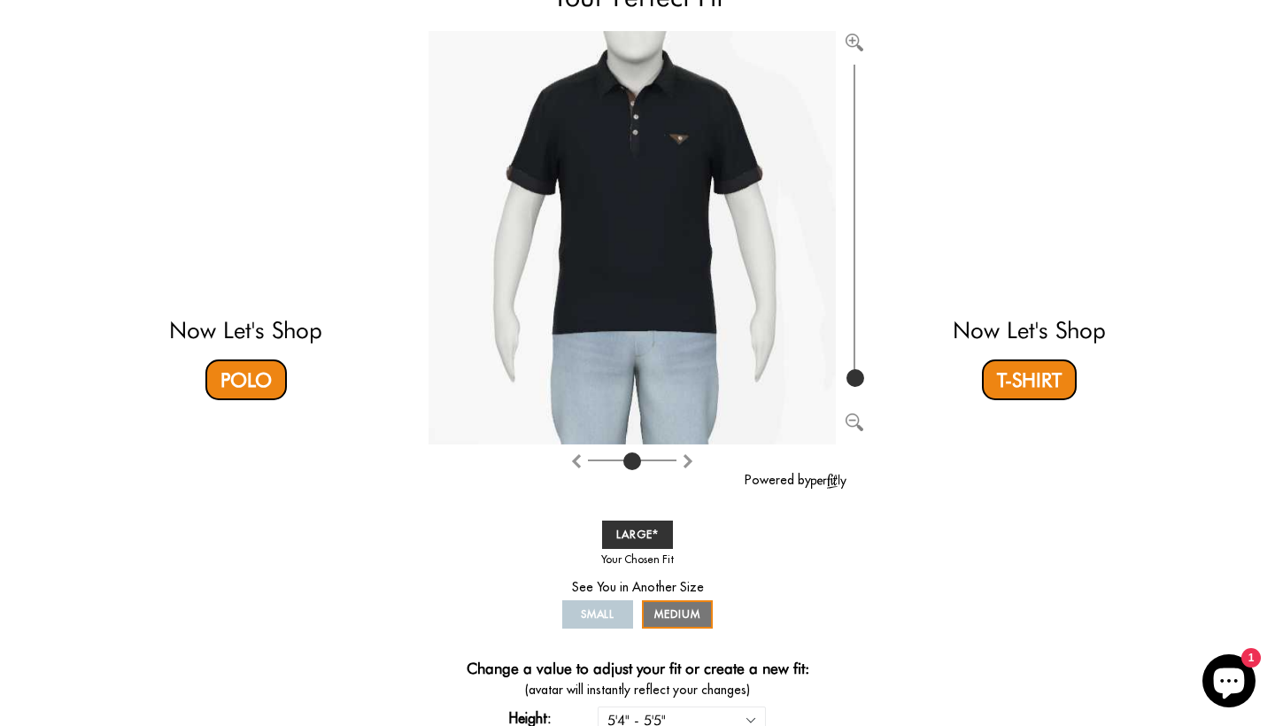
click at [688, 460] on img "Rotate counter clockwise" at bounding box center [688, 461] width 14 height 14
type input "5"
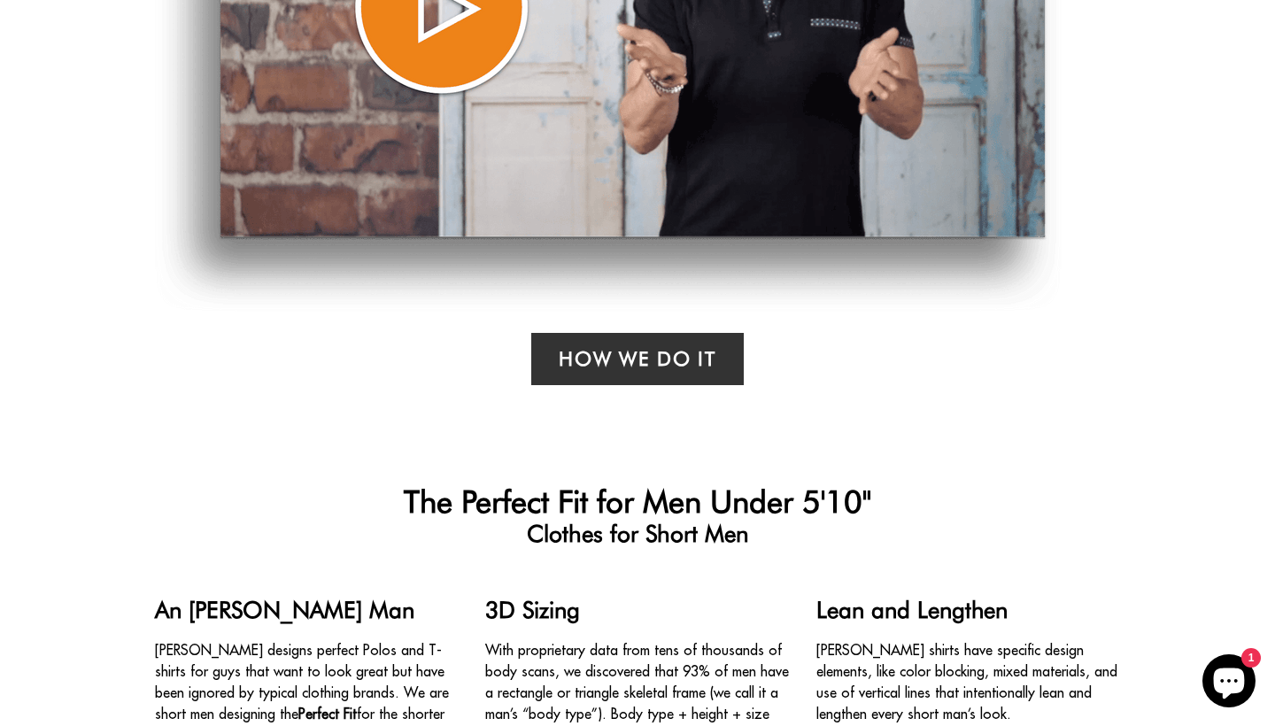
scroll to position [1510, 0]
